Goal: Transaction & Acquisition: Subscribe to service/newsletter

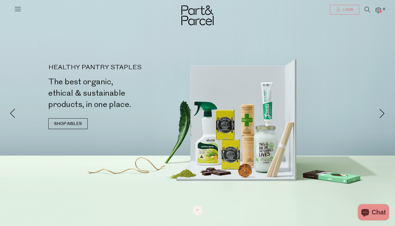
click at [349, 7] on link "Login" at bounding box center [344, 10] width 29 height 10
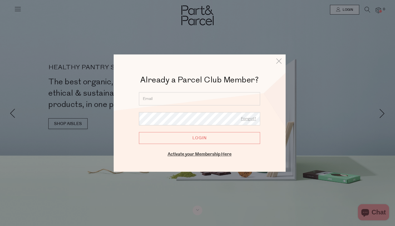
click at [216, 96] on input "email" at bounding box center [199, 98] width 121 height 13
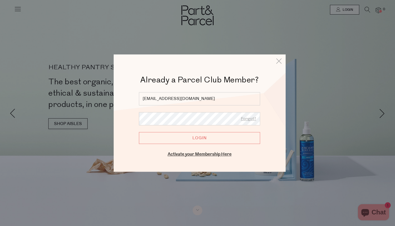
type input "grayruth0@gmail.com"
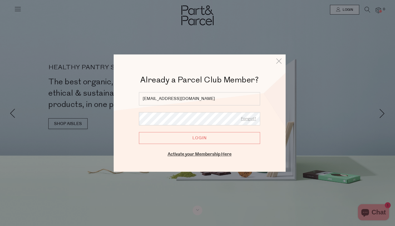
click at [202, 137] on input "Login" at bounding box center [199, 138] width 121 height 12
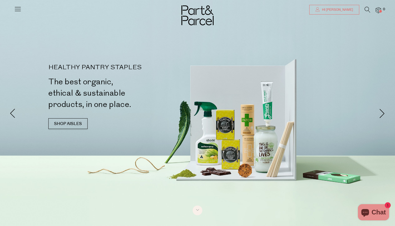
click at [348, 9] on span "Hi [PERSON_NAME]" at bounding box center [337, 10] width 33 height 5
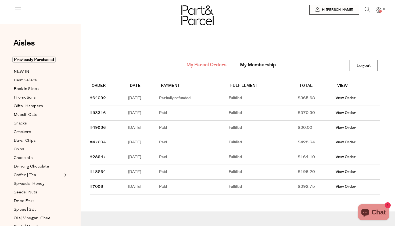
click at [229, 97] on td "Partially refunded" at bounding box center [194, 98] width 70 height 15
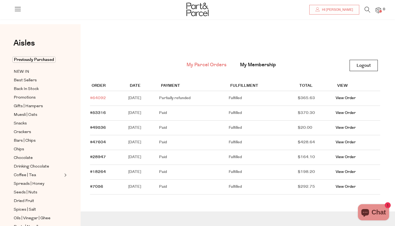
scroll to position [32, 0]
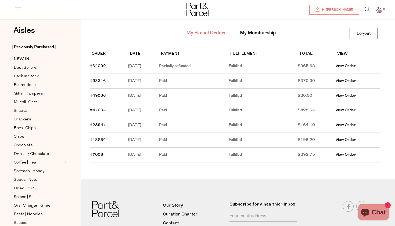
click at [253, 42] on div "Order Date Payment Fulfillment Total View #64092 June 04, 2025 Partially refund…" at bounding box center [235, 105] width 290 height 128
click at [253, 38] on li "My Membership" at bounding box center [257, 33] width 49 height 12
click at [253, 33] on link "My Membership" at bounding box center [258, 32] width 36 height 7
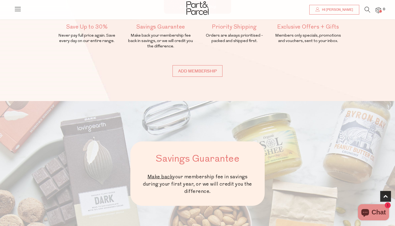
scroll to position [92, 0]
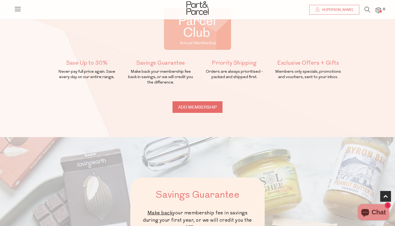
click at [210, 104] on input "Add membership" at bounding box center [198, 107] width 50 height 12
type input "ADDED"
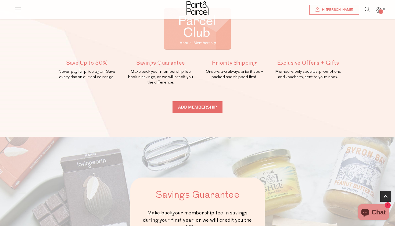
type input "ADDED"
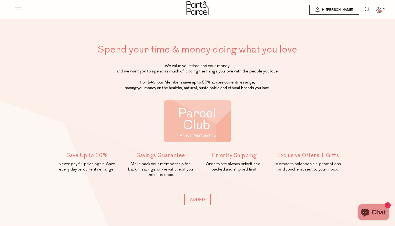
scroll to position [0, 0]
click at [381, 11] on span at bounding box center [380, 11] width 3 height 3
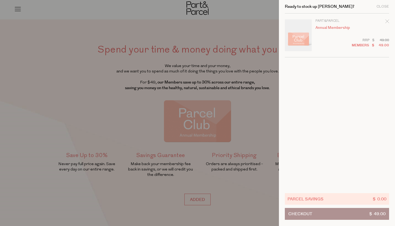
click at [389, 21] on div "Ready to stock up Sarah? Close Image Product Total Qty Part&Parcel Annual Membe…" at bounding box center [337, 113] width 116 height 226
click at [387, 19] on icon "Remove Annual Membership" at bounding box center [387, 21] width 4 height 4
type input "Add Membership"
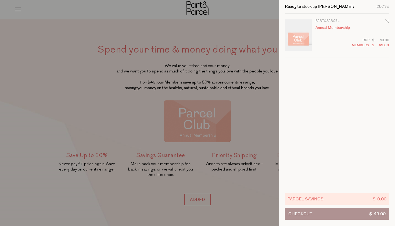
type input "Add Membership"
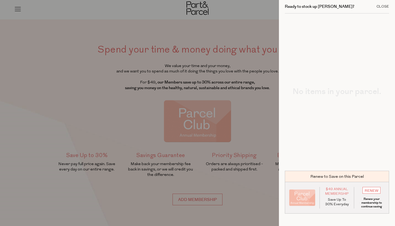
click at [385, 6] on div "Close" at bounding box center [383, 6] width 13 height 3
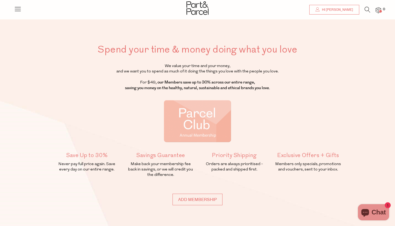
click at [351, 11] on span "Hi [PERSON_NAME]" at bounding box center [337, 10] width 33 height 5
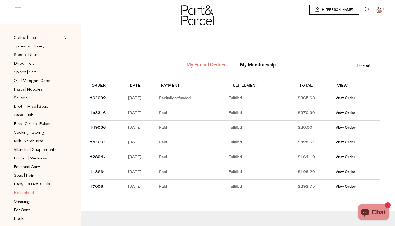
scroll to position [137, 0]
click at [26, 194] on span "Household" at bounding box center [24, 192] width 20 height 6
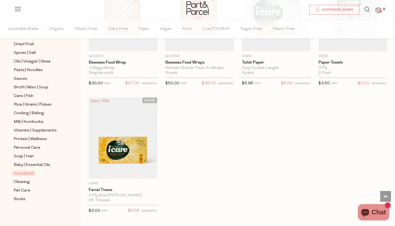
scroll to position [169, 0]
click at [24, 181] on span "Cleaning" at bounding box center [22, 181] width 16 height 6
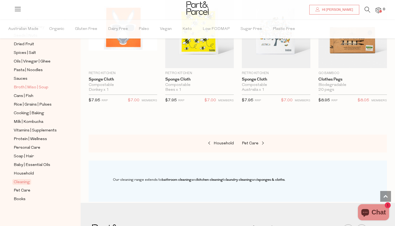
scroll to position [169, 0]
click at [30, 146] on span "Personal Care" at bounding box center [27, 147] width 27 height 6
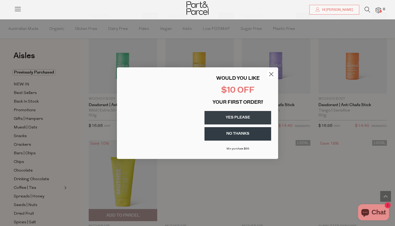
scroll to position [1996, 0]
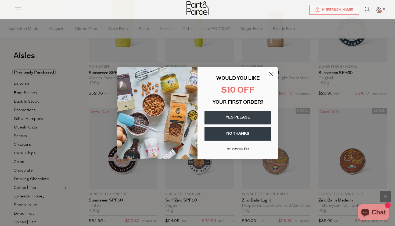
click at [270, 76] on circle "Close dialog" at bounding box center [271, 73] width 9 height 9
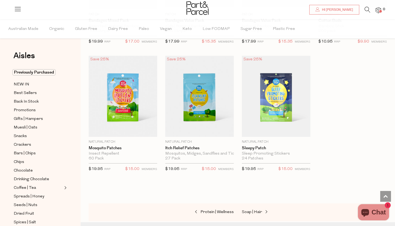
scroll to position [2817, 0]
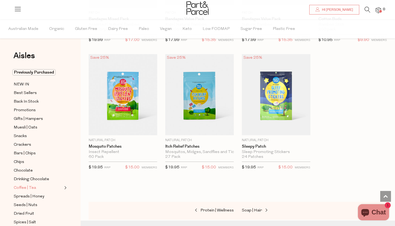
click at [21, 187] on span "Coffee | Tea" at bounding box center [25, 187] width 22 height 6
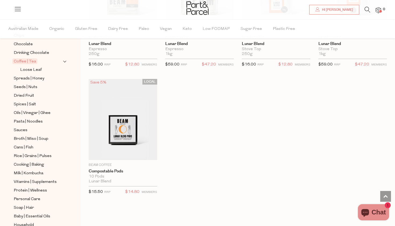
scroll to position [127, 0]
click at [34, 190] on span "Protein | Wellness" at bounding box center [30, 190] width 33 height 6
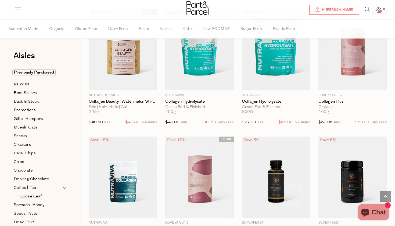
scroll to position [795, 0]
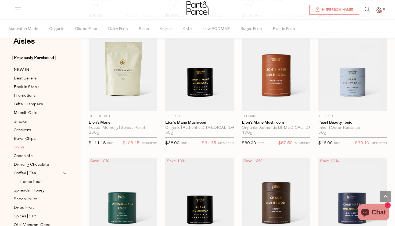
scroll to position [15, 0]
click at [41, 163] on span "Drinking Chocolate" at bounding box center [31, 163] width 35 height 6
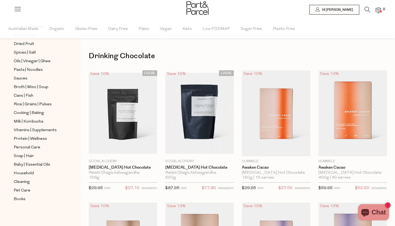
scroll to position [178, 0]
click at [33, 112] on span "Cooking | Baking" at bounding box center [29, 113] width 30 height 6
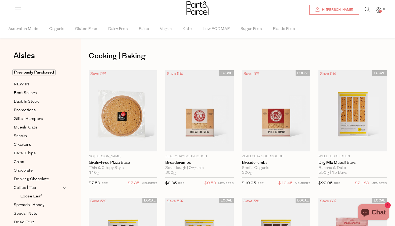
click at [350, 6] on link "Hi Sarah" at bounding box center [334, 10] width 50 height 10
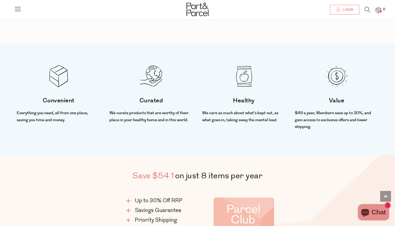
scroll to position [102, 0]
